Goal: Information Seeking & Learning: Learn about a topic

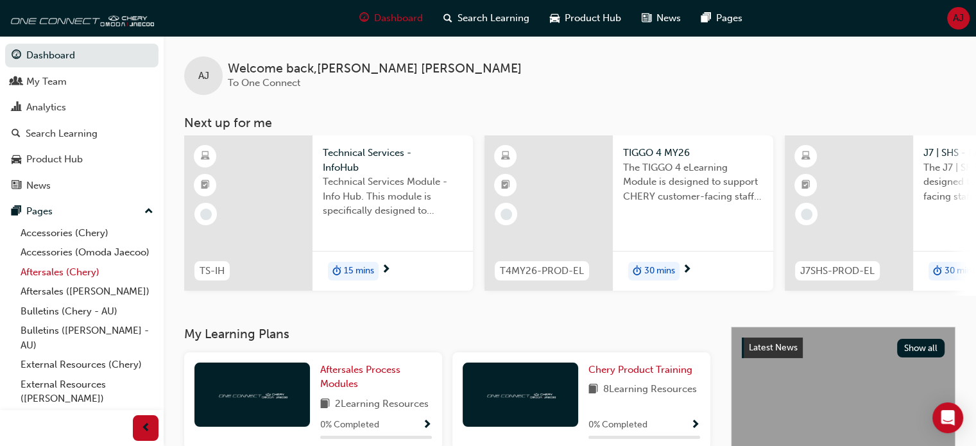
click at [60, 282] on link "Aftersales (Chery)" at bounding box center [86, 272] width 143 height 20
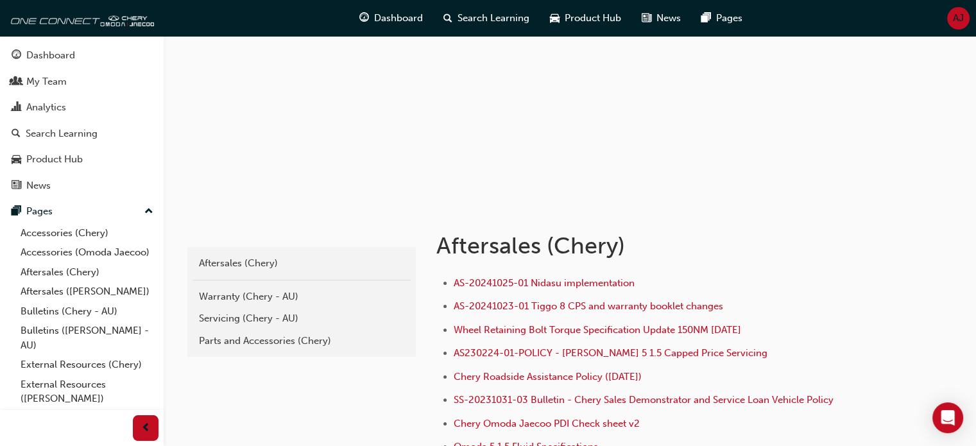
scroll to position [257, 0]
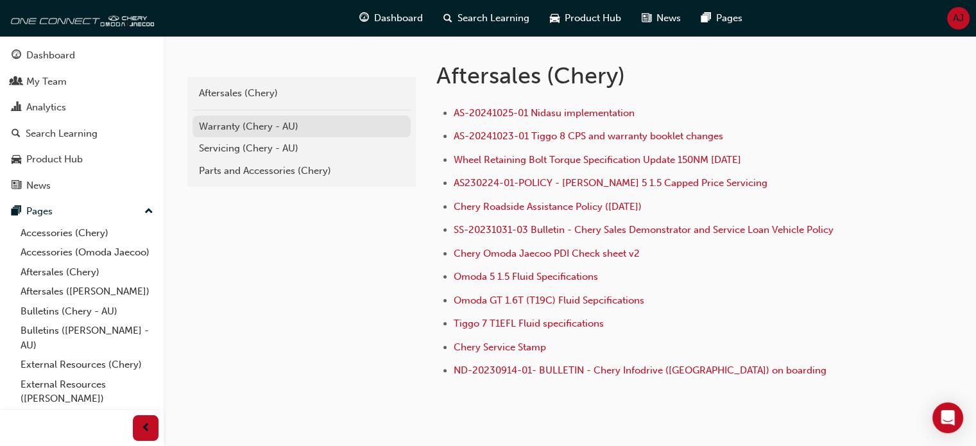
click at [233, 130] on div "Warranty (Chery - AU)" at bounding box center [301, 126] width 205 height 15
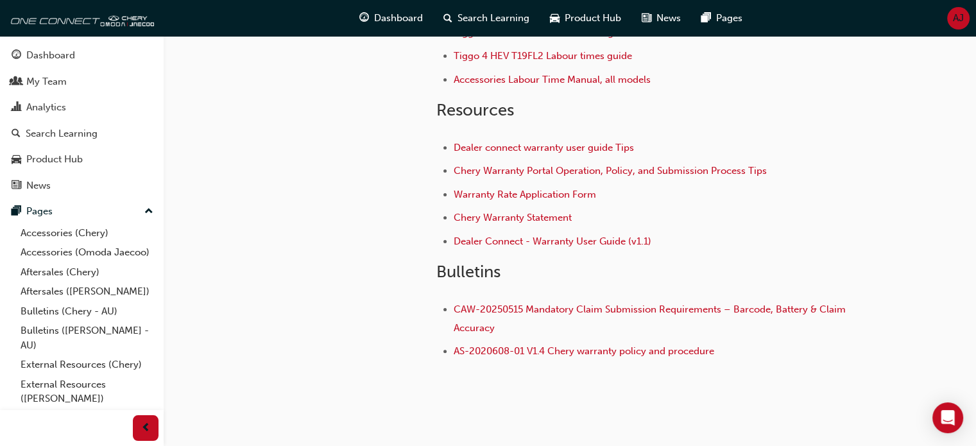
scroll to position [312, 0]
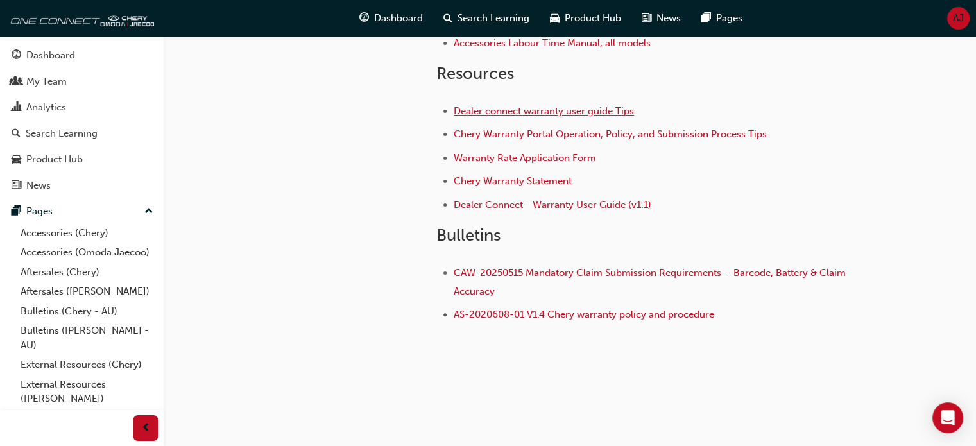
click at [547, 112] on span "Dealer connect warranty user guide Tips" at bounding box center [544, 111] width 180 height 12
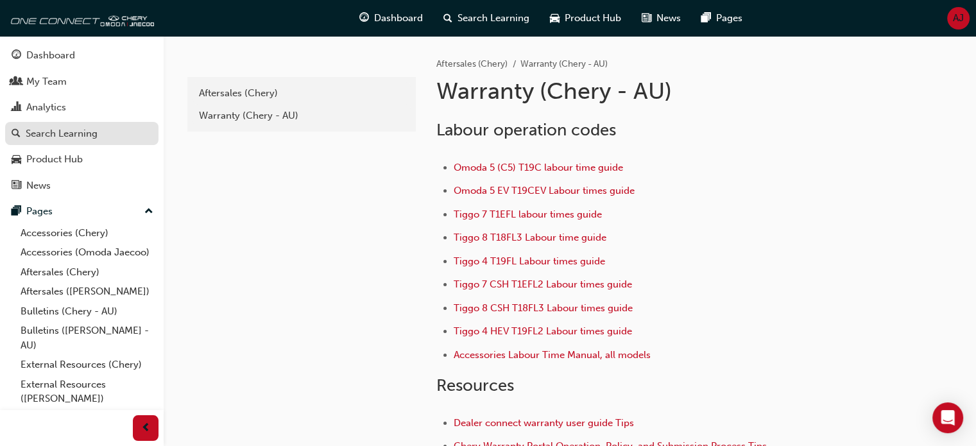
click at [44, 133] on div "Search Learning" at bounding box center [62, 133] width 72 height 15
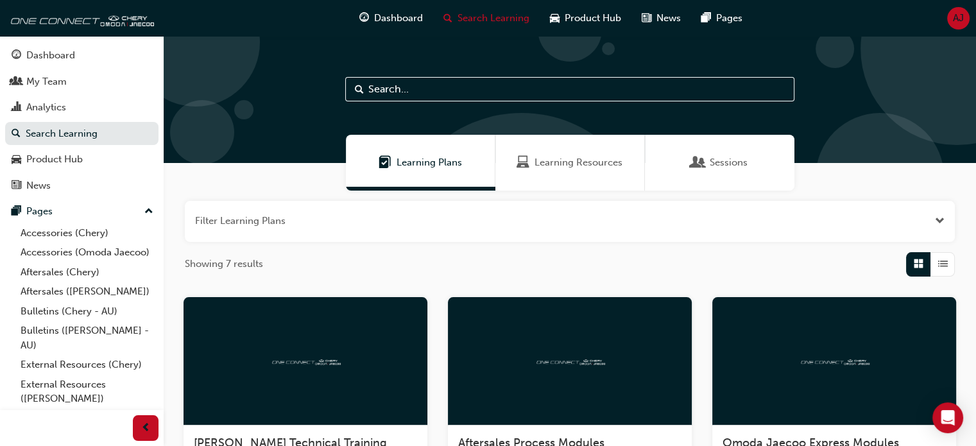
click at [420, 98] on input "text" at bounding box center [569, 89] width 449 height 24
type input "foremans meeting"
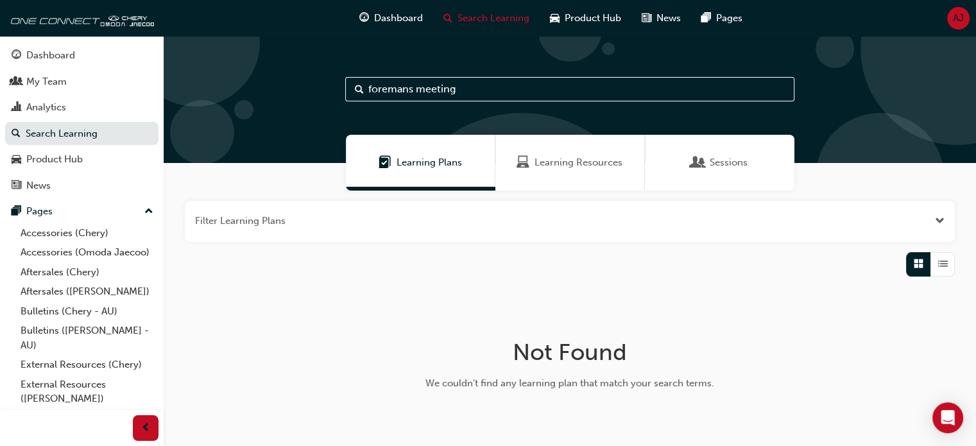
click at [544, 161] on span "Learning Resources" at bounding box center [578, 162] width 88 height 15
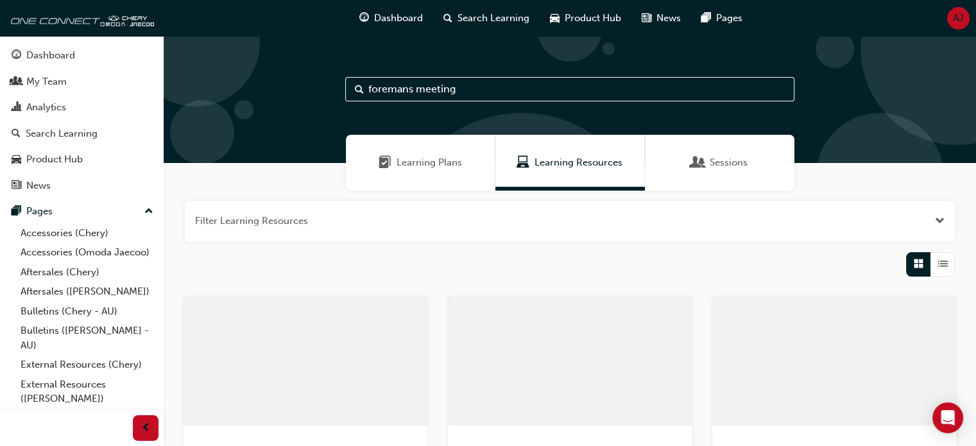
click at [699, 170] on span "Sessions" at bounding box center [697, 162] width 13 height 15
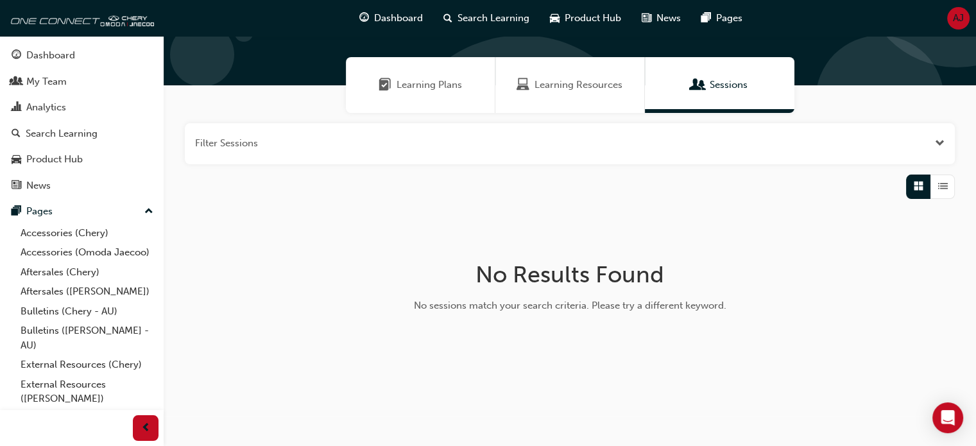
scroll to position [79, 0]
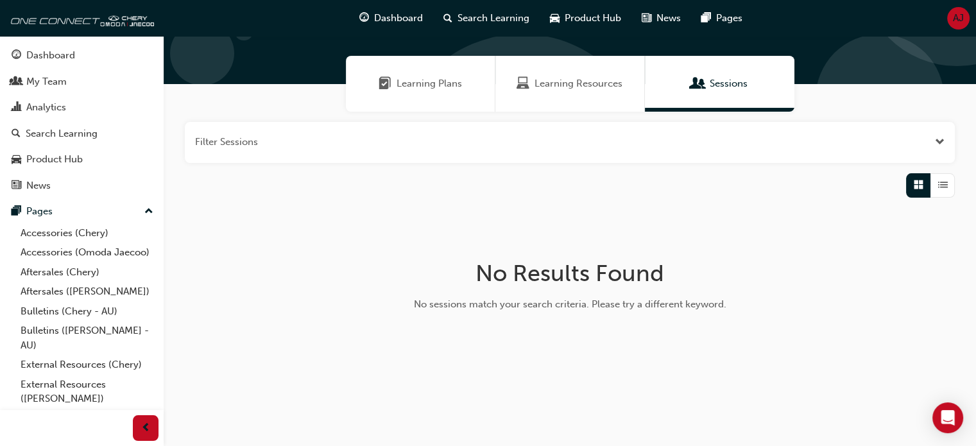
click at [416, 87] on span "Learning Plans" at bounding box center [428, 83] width 65 height 15
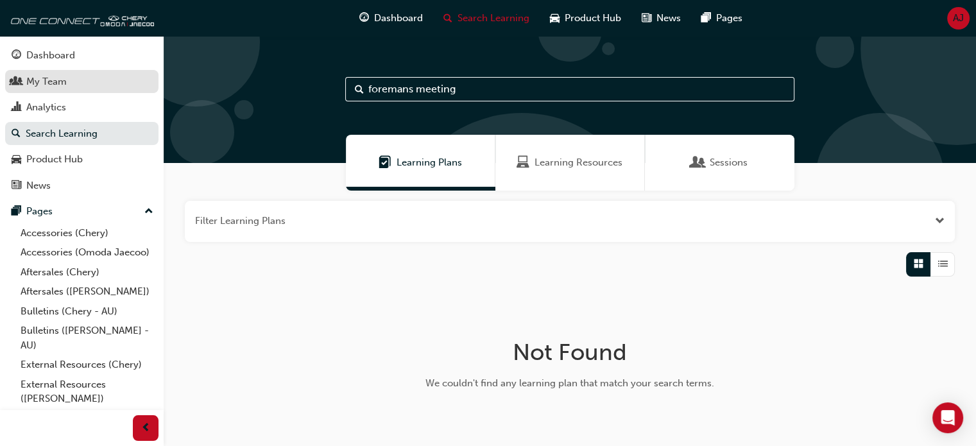
click at [55, 89] on link "My Team" at bounding box center [81, 82] width 153 height 24
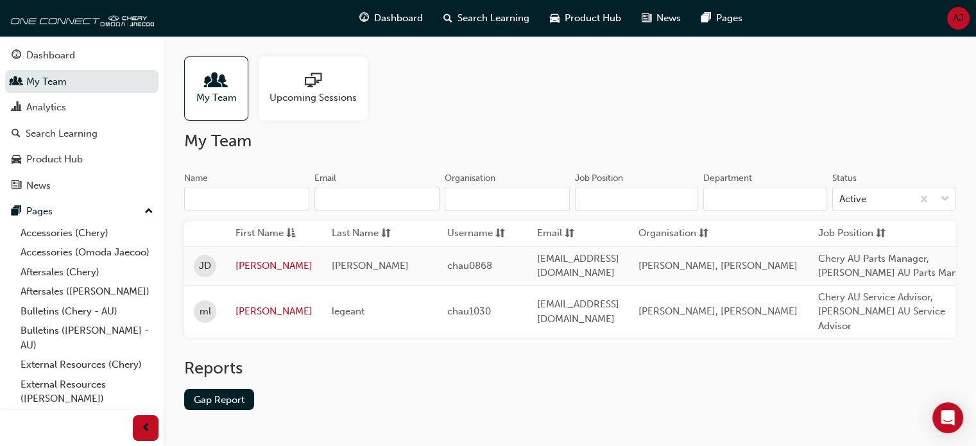
click at [323, 78] on div at bounding box center [312, 81] width 87 height 18
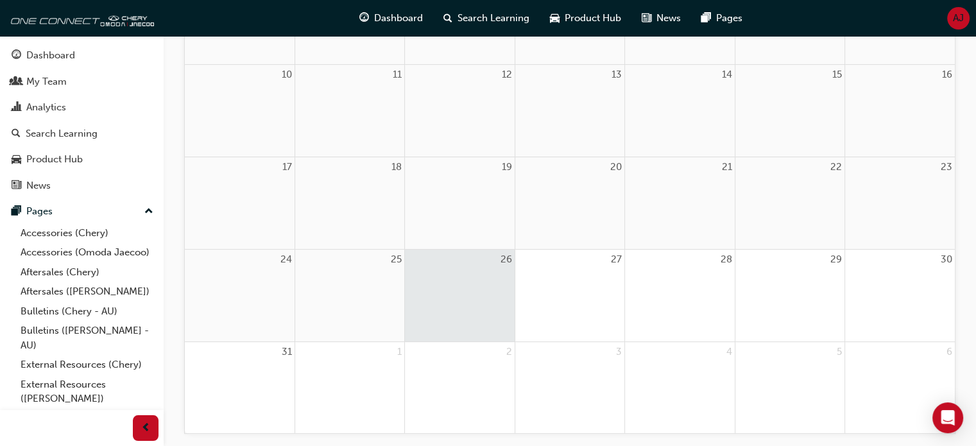
scroll to position [385, 0]
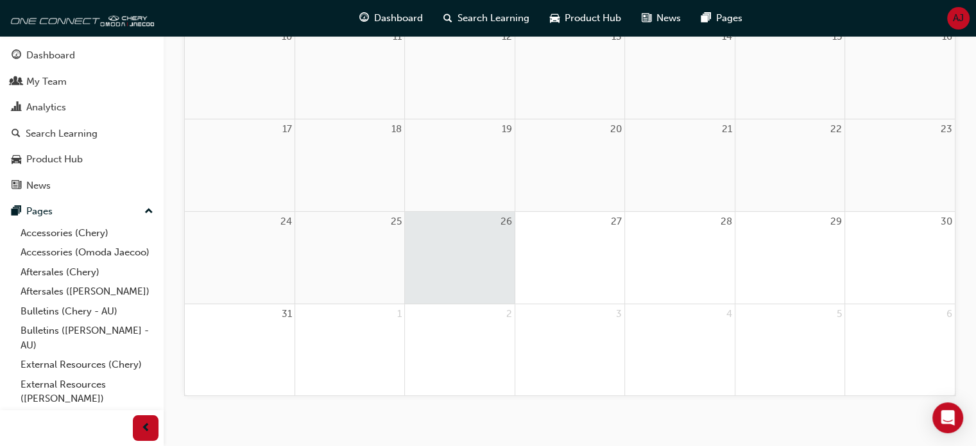
click at [598, 273] on div "27" at bounding box center [569, 258] width 109 height 92
click at [576, 269] on div "27" at bounding box center [569, 258] width 109 height 92
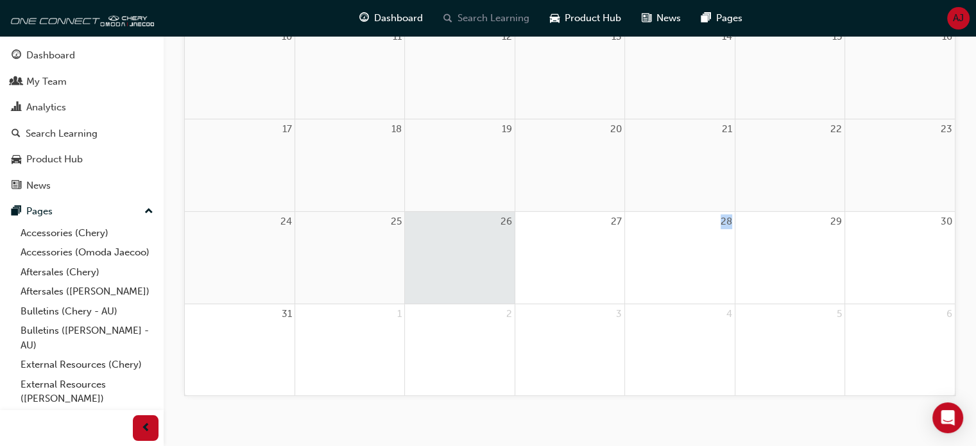
click at [477, 28] on div "Search Learning" at bounding box center [486, 18] width 106 height 26
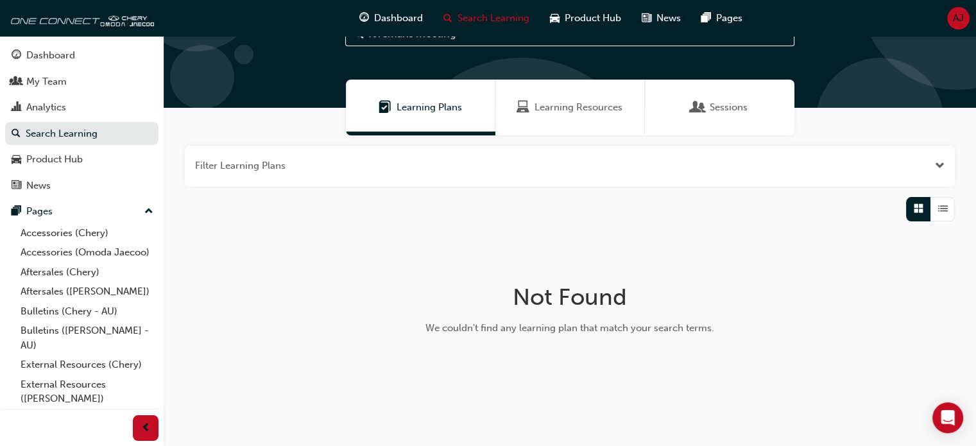
scroll to position [79, 0]
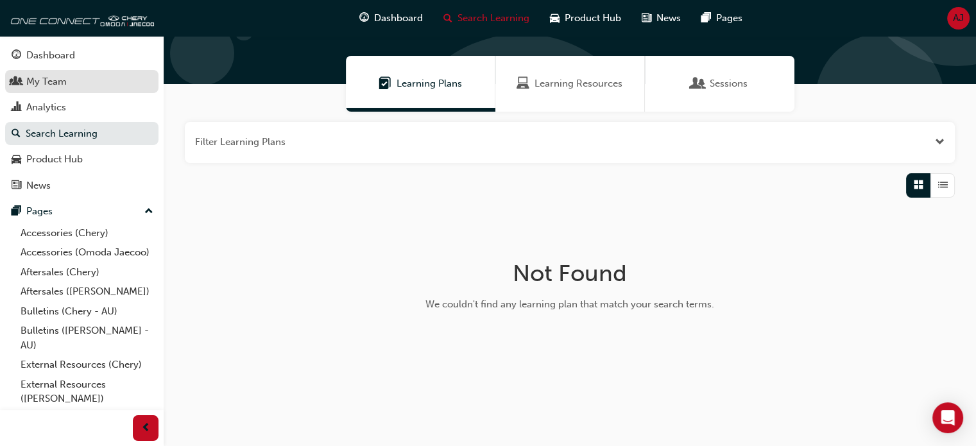
click at [49, 85] on div "My Team" at bounding box center [46, 81] width 40 height 15
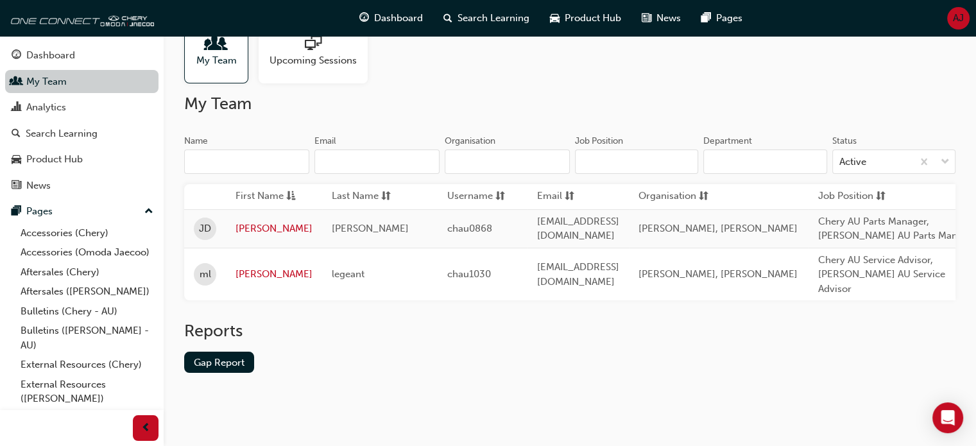
scroll to position [33, 0]
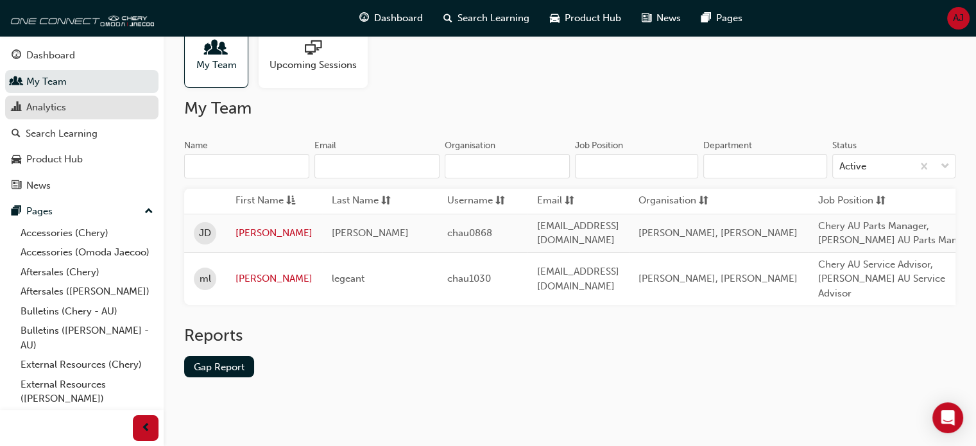
click at [48, 113] on div "Analytics" at bounding box center [46, 107] width 40 height 15
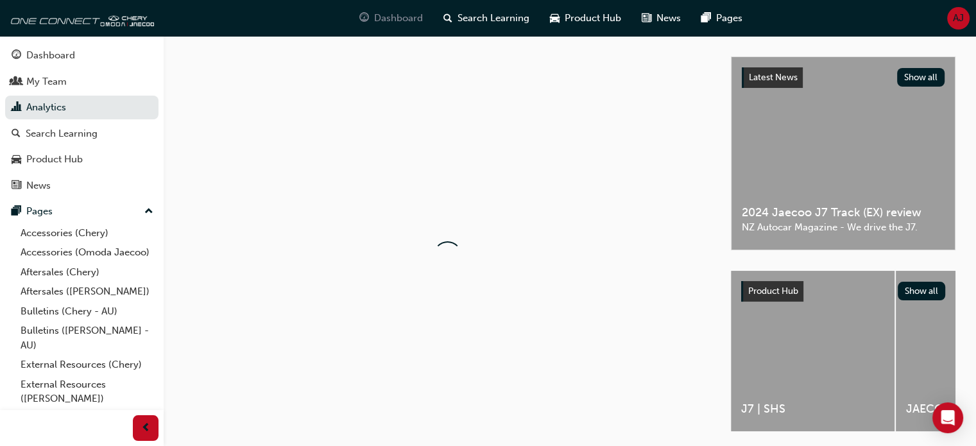
click at [371, 27] on div "Dashboard" at bounding box center [391, 18] width 84 height 26
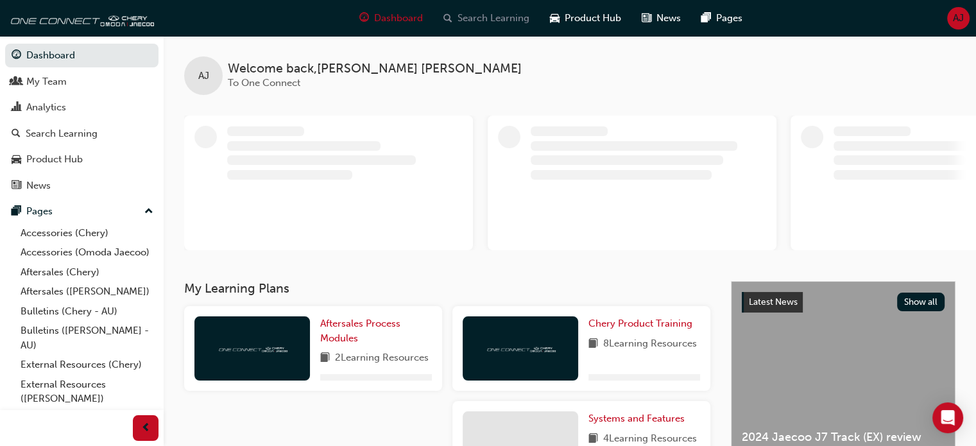
click at [488, 16] on span "Search Learning" at bounding box center [493, 18] width 72 height 15
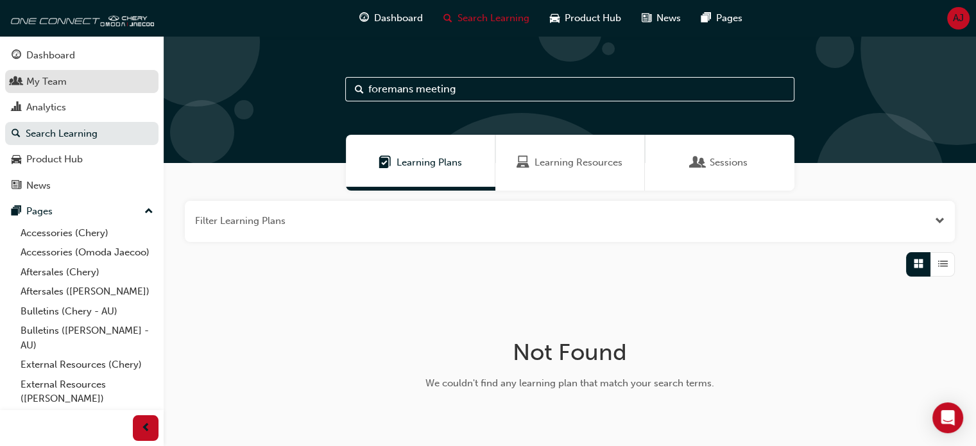
click at [49, 85] on div "My Team" at bounding box center [46, 81] width 40 height 15
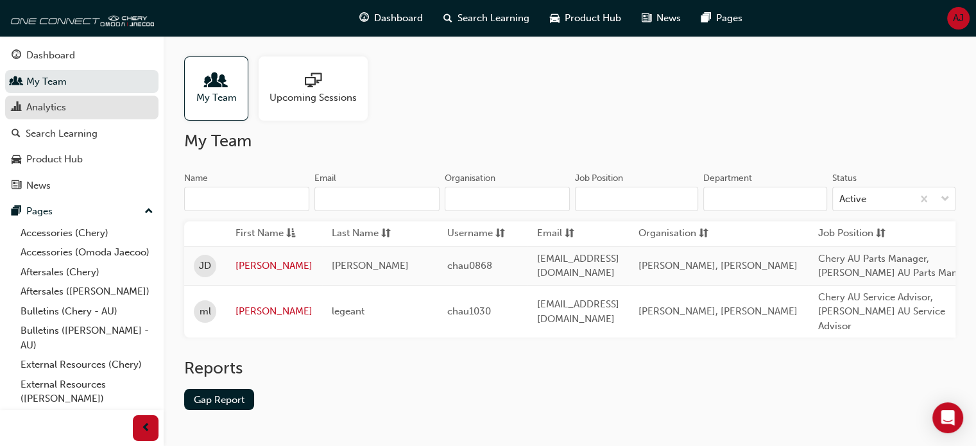
click at [37, 101] on div "Analytics" at bounding box center [46, 107] width 40 height 15
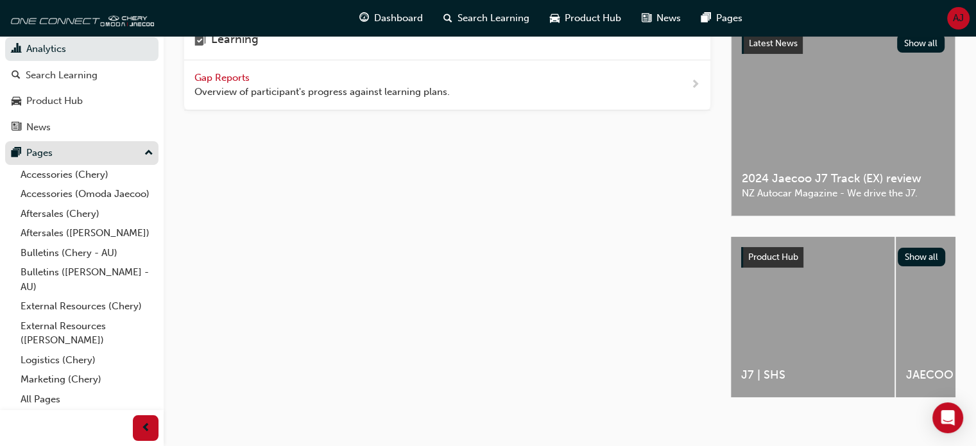
scroll to position [65, 0]
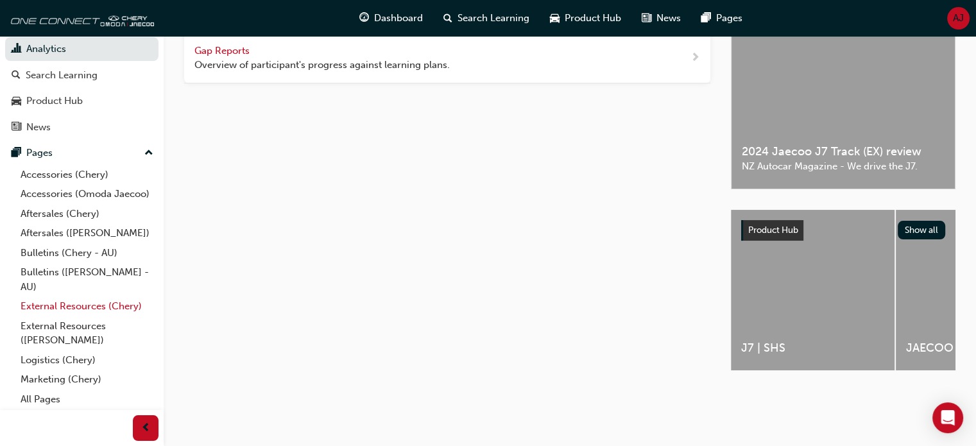
click at [57, 307] on link "External Resources (Chery)" at bounding box center [86, 306] width 143 height 20
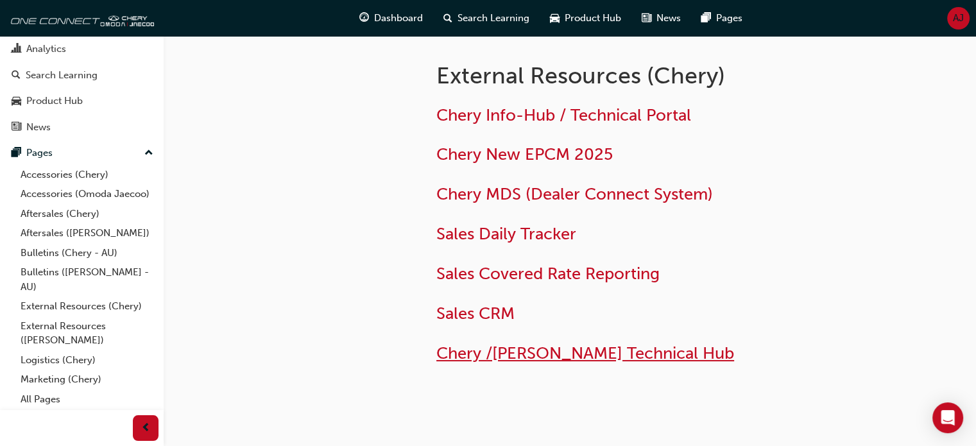
click at [539, 353] on span "Chery /[PERSON_NAME] Technical Hub" at bounding box center [585, 353] width 298 height 20
